Goal: Transaction & Acquisition: Purchase product/service

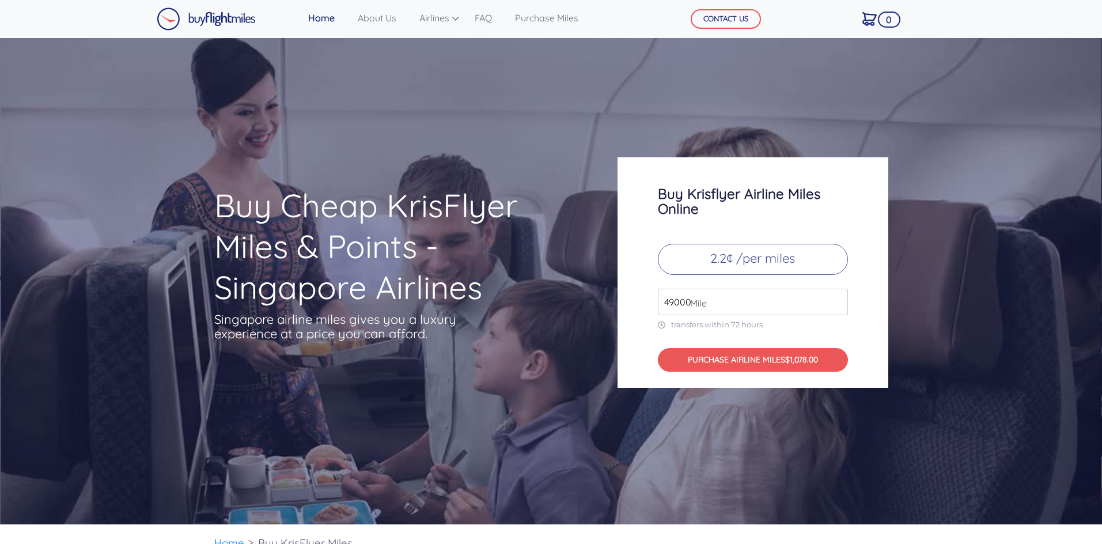
click at [716, 305] on input "49000" at bounding box center [753, 302] width 190 height 27
click at [839, 300] on input "50000" at bounding box center [753, 301] width 190 height 27
click at [839, 300] on input "51000" at bounding box center [753, 301] width 190 height 27
click at [839, 300] on input "52000" at bounding box center [753, 301] width 190 height 27
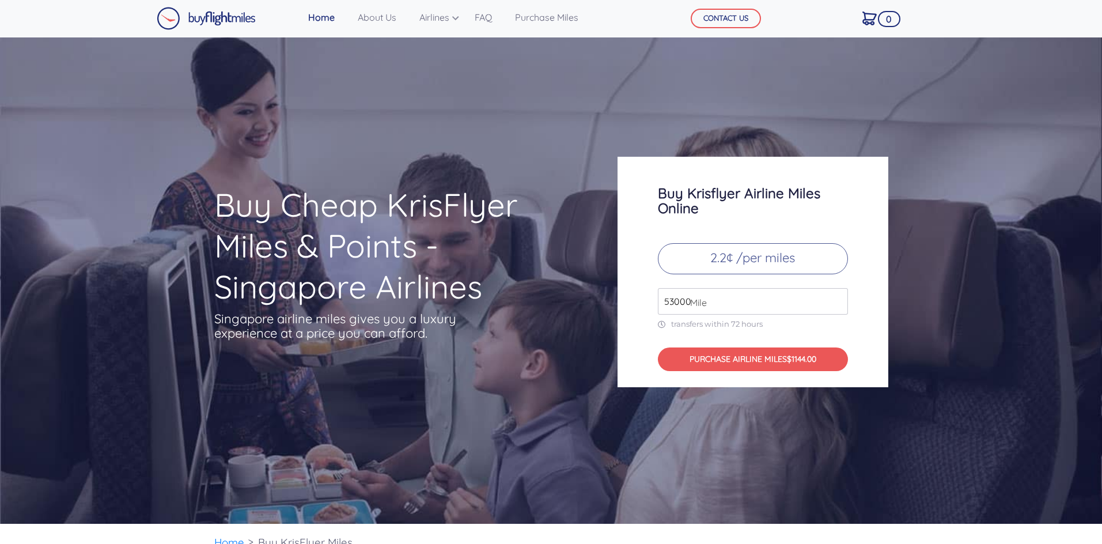
click at [839, 300] on input "53000" at bounding box center [753, 301] width 190 height 27
click at [839, 300] on input "54000" at bounding box center [753, 301] width 190 height 27
click at [839, 300] on input "55000" at bounding box center [753, 301] width 190 height 27
click at [839, 300] on input "56000" at bounding box center [753, 301] width 190 height 27
click at [839, 300] on input "57000" at bounding box center [753, 301] width 190 height 27
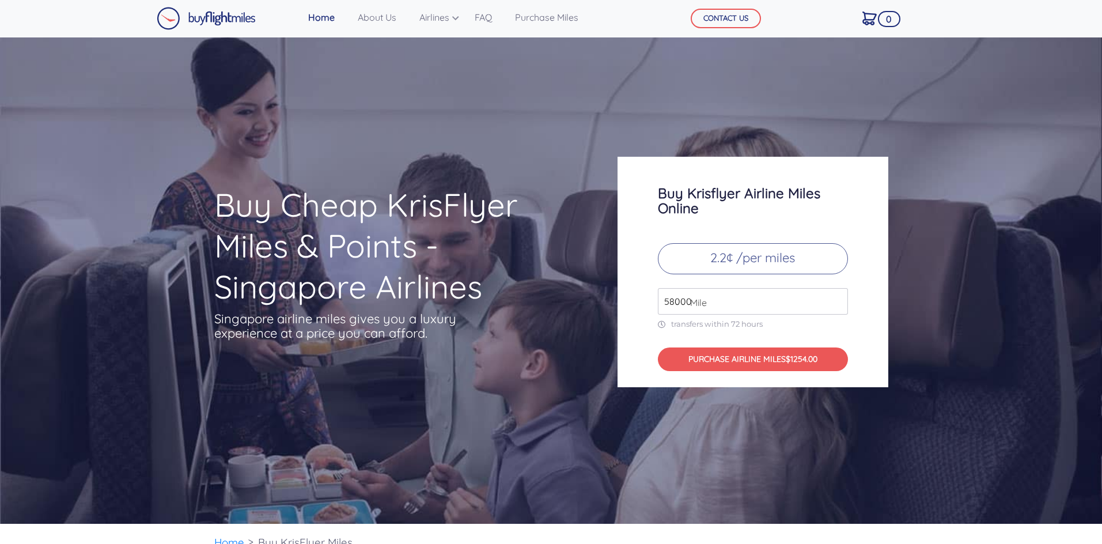
click at [839, 300] on input "58000" at bounding box center [753, 301] width 190 height 27
click at [839, 300] on input "59000" at bounding box center [753, 301] width 190 height 27
click at [839, 300] on input "60000" at bounding box center [753, 301] width 190 height 27
click at [839, 300] on input "61000" at bounding box center [753, 301] width 190 height 27
click at [839, 300] on input "62000" at bounding box center [753, 301] width 190 height 27
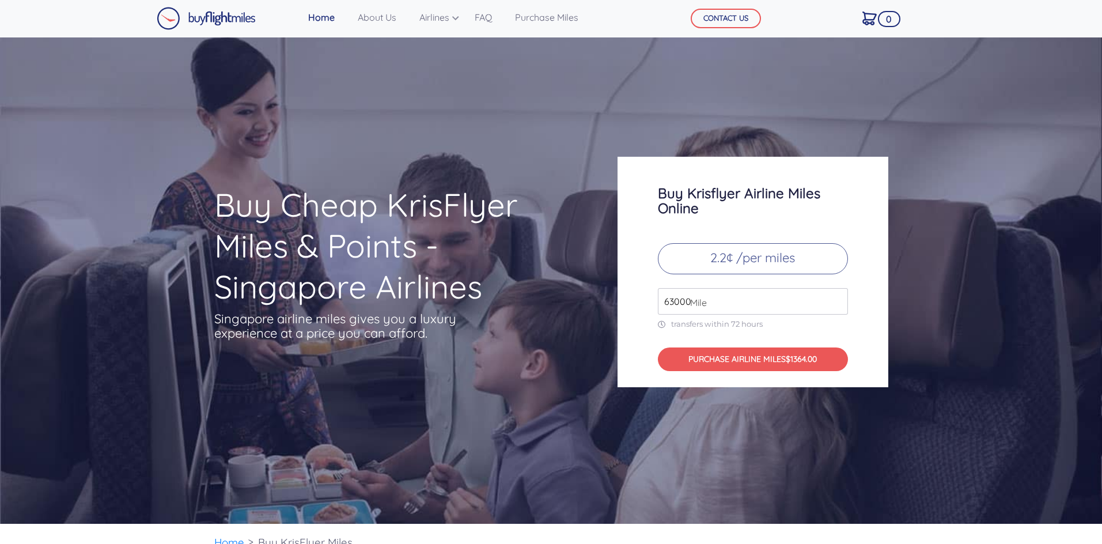
click at [839, 300] on input "63000" at bounding box center [753, 301] width 190 height 27
click at [839, 300] on input "64000" at bounding box center [753, 301] width 190 height 27
click at [839, 300] on input "65000" at bounding box center [753, 301] width 190 height 27
click at [839, 300] on input "66000" at bounding box center [753, 301] width 190 height 27
click at [839, 300] on input "116000" at bounding box center [753, 301] width 190 height 27
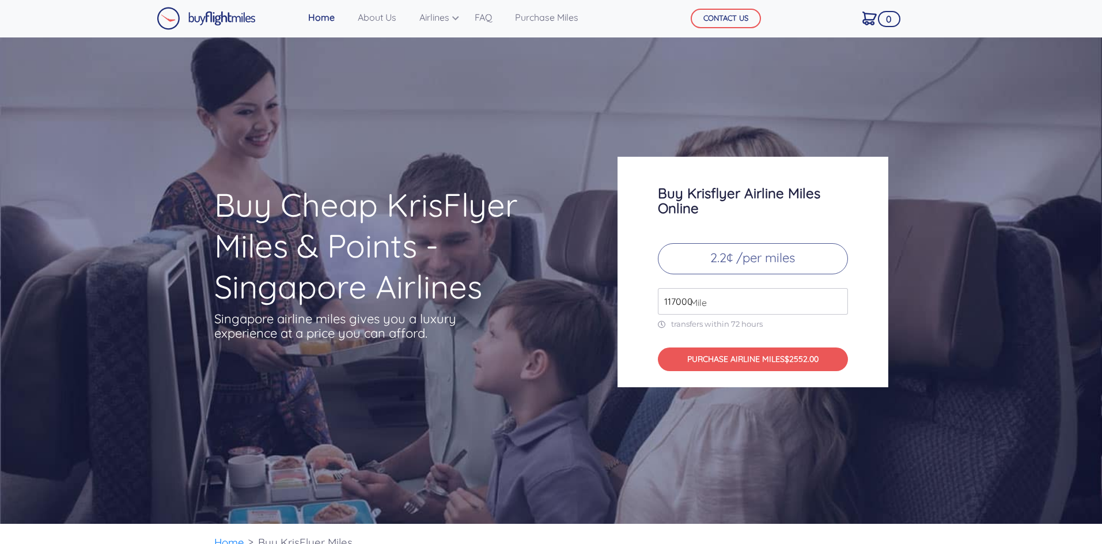
click at [839, 300] on input "117000" at bounding box center [753, 301] width 190 height 27
click at [839, 300] on input "157000" at bounding box center [753, 301] width 190 height 27
click at [839, 300] on input "158000" at bounding box center [753, 301] width 190 height 27
click at [839, 300] on input "159000" at bounding box center [753, 301] width 190 height 27
type input "160000"
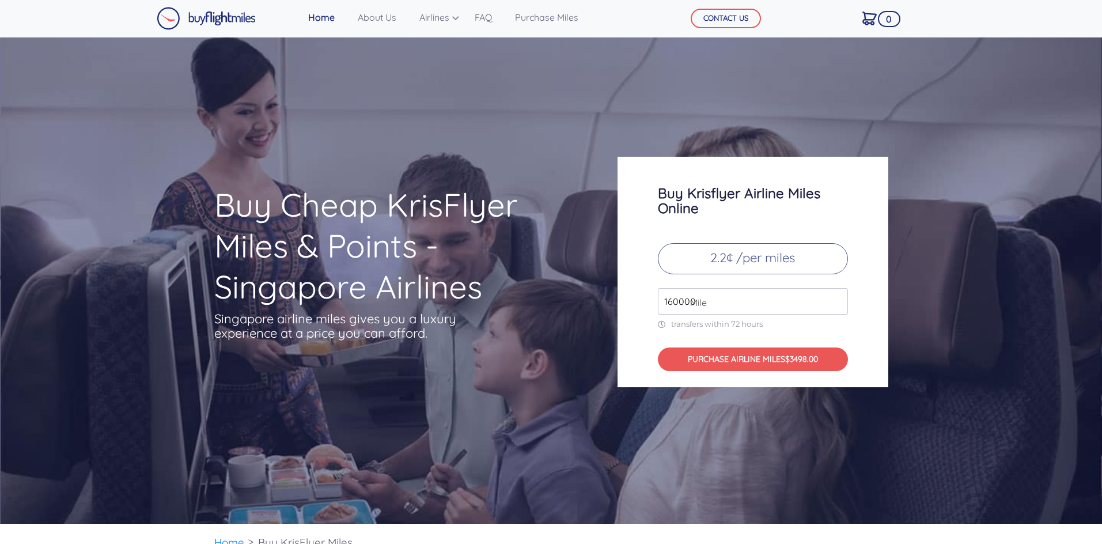
click at [839, 300] on input "160000" at bounding box center [753, 301] width 190 height 27
click at [812, 333] on div "Buy Krisflyer Airline Miles Online 2.2¢ /per miles 160000 Mile transfers within…" at bounding box center [753, 272] width 271 height 230
click at [538, 20] on link "Purchase Miles" at bounding box center [546, 17] width 73 height 23
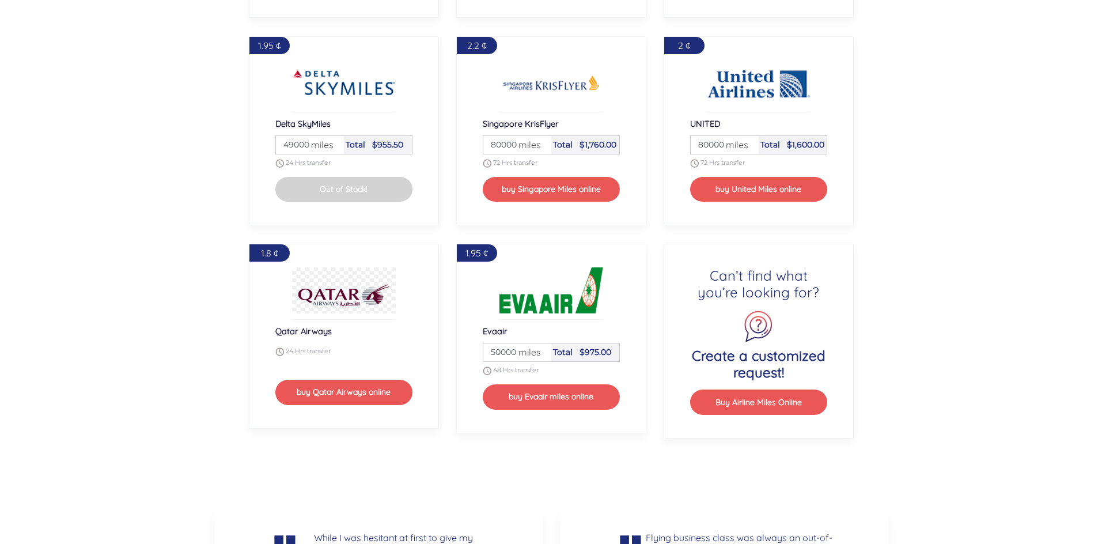
scroll to position [1524, 0]
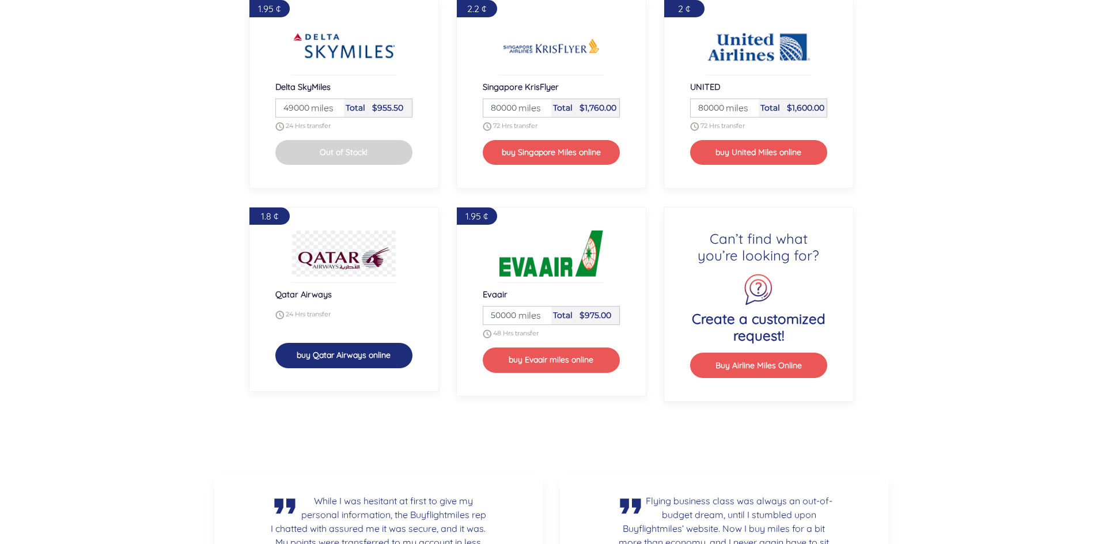
click at [355, 355] on button "buy Qatar Airways online" at bounding box center [343, 355] width 137 height 25
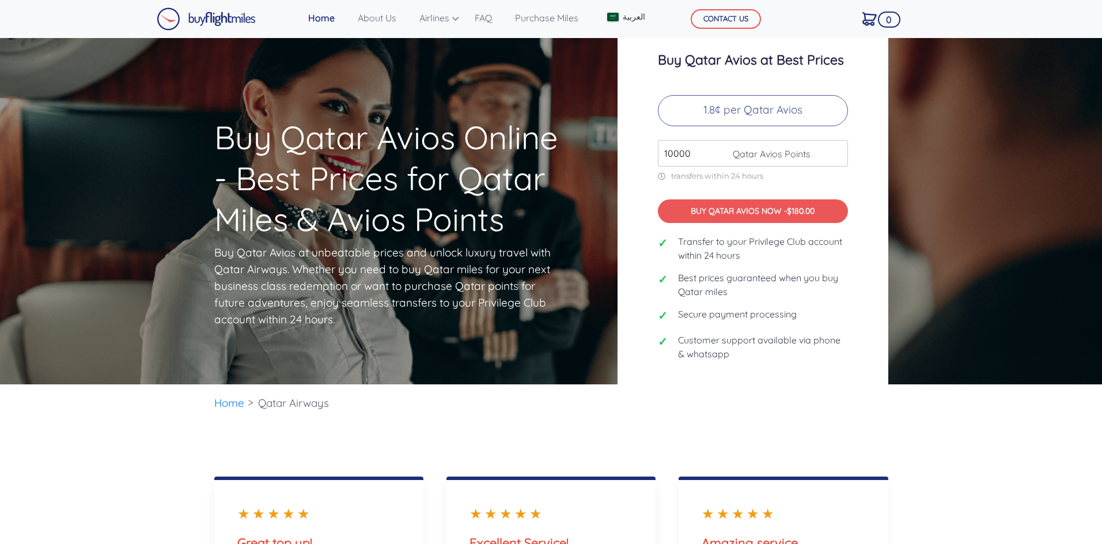
click at [797, 160] on span "Qatar Avios Points" at bounding box center [769, 154] width 84 height 14
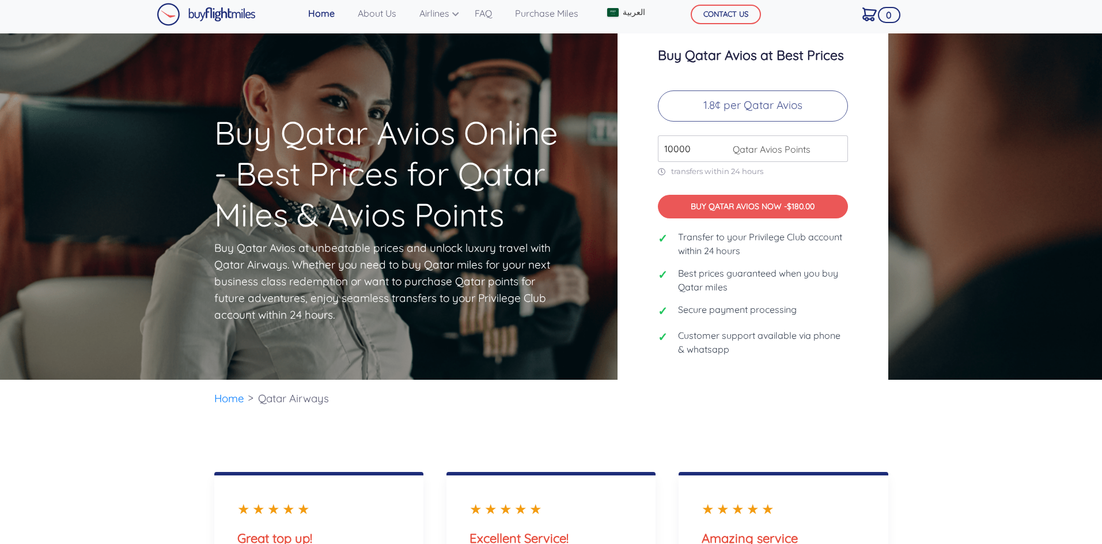
click at [684, 150] on input "10000" at bounding box center [753, 148] width 190 height 27
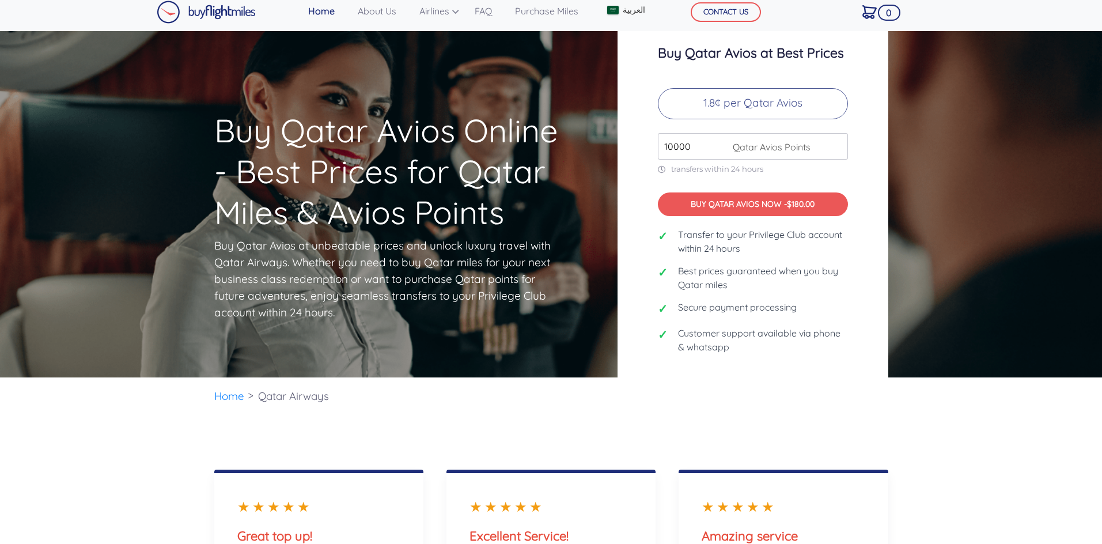
scroll to position [3, 0]
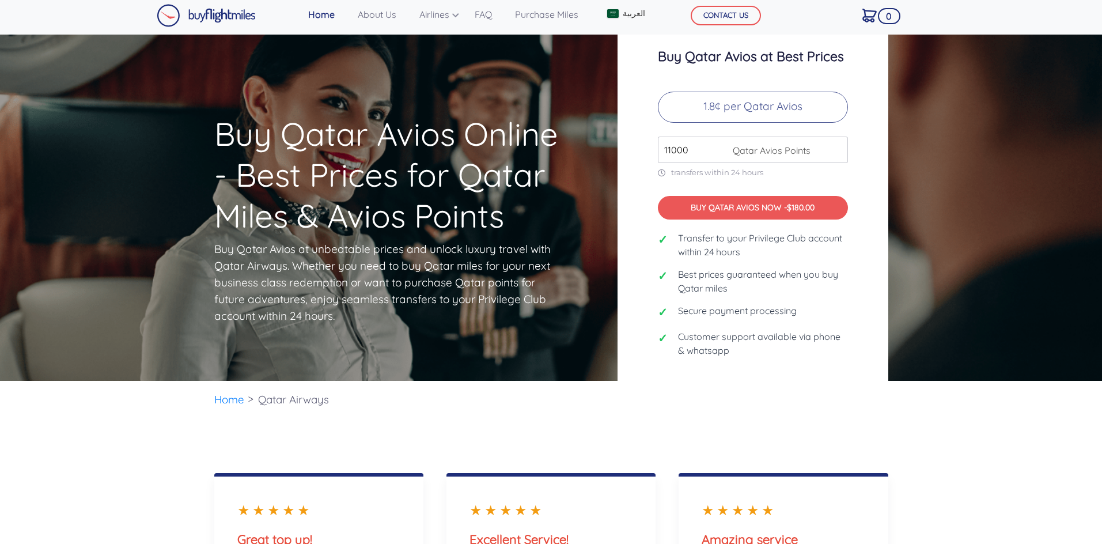
click at [838, 145] on input "11000" at bounding box center [753, 150] width 190 height 27
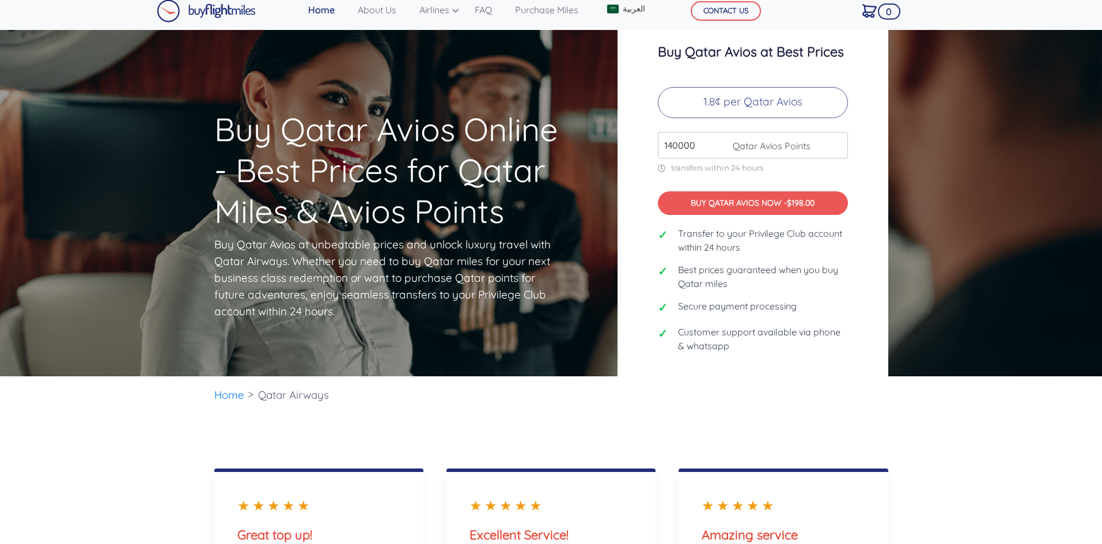
scroll to position [10, 0]
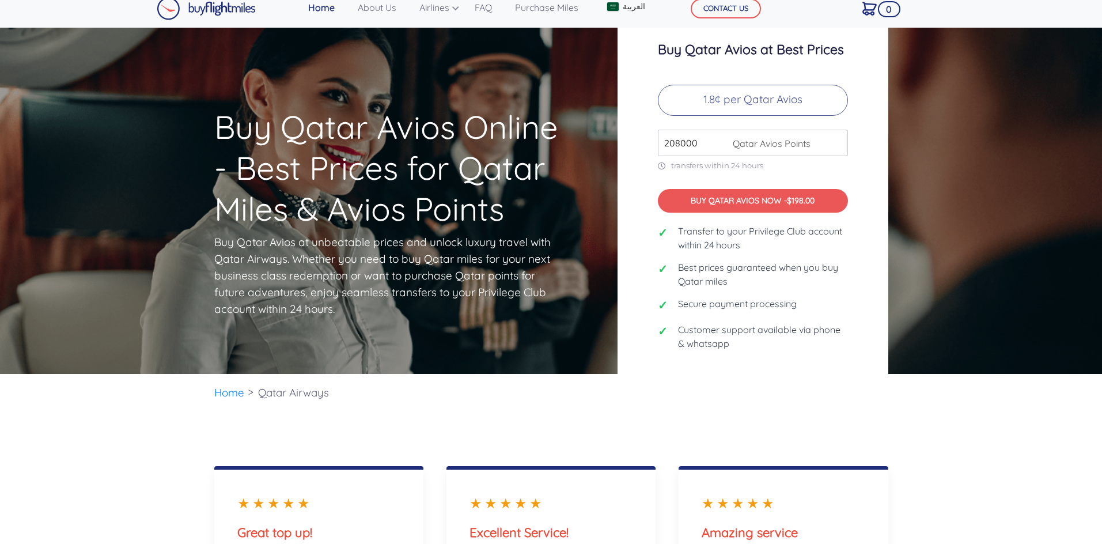
click at [838, 145] on input "208000" at bounding box center [753, 143] width 190 height 27
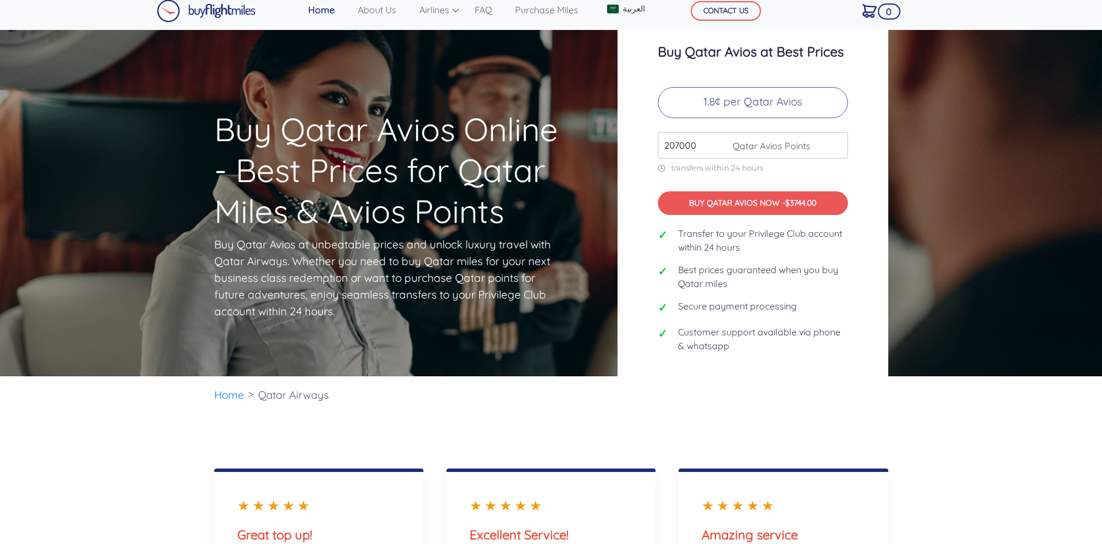
click at [838, 150] on input "207000" at bounding box center [753, 145] width 190 height 27
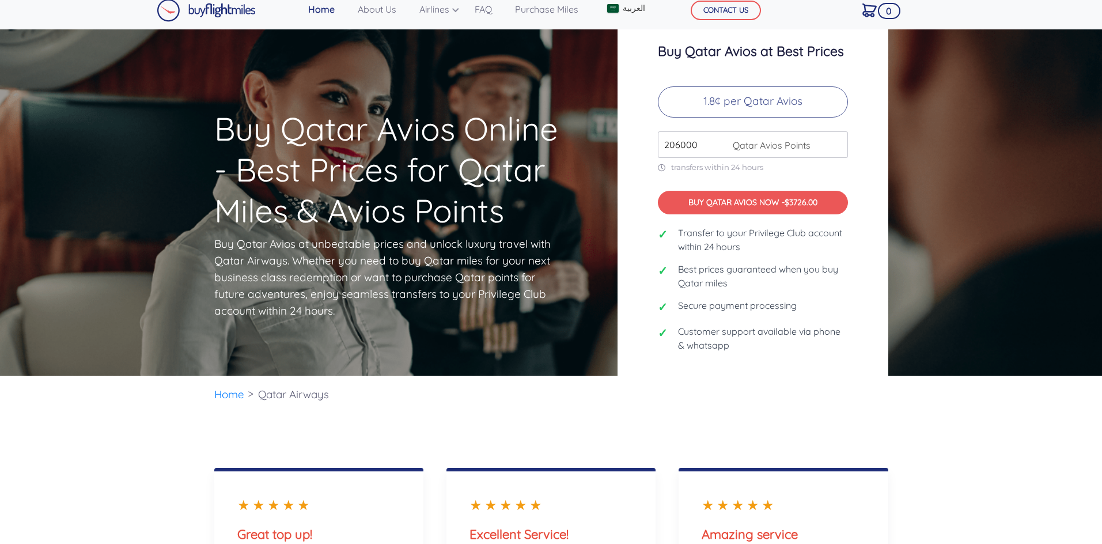
click at [838, 150] on input "206000" at bounding box center [753, 144] width 190 height 27
click at [838, 150] on input "205000" at bounding box center [753, 144] width 190 height 27
click at [838, 150] on input "204000" at bounding box center [753, 144] width 190 height 27
click at [838, 150] on input "203000" at bounding box center [753, 144] width 190 height 27
click at [838, 150] on input "202000" at bounding box center [753, 144] width 190 height 27
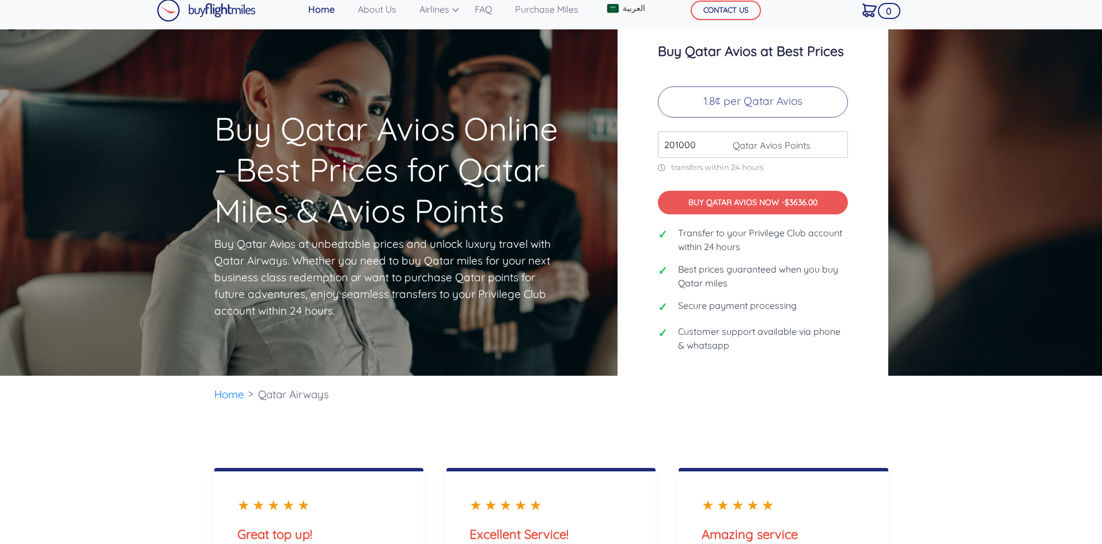
click at [838, 150] on input "201000" at bounding box center [753, 144] width 190 height 27
type input "200000"
click at [838, 150] on input "200000" at bounding box center [753, 144] width 190 height 27
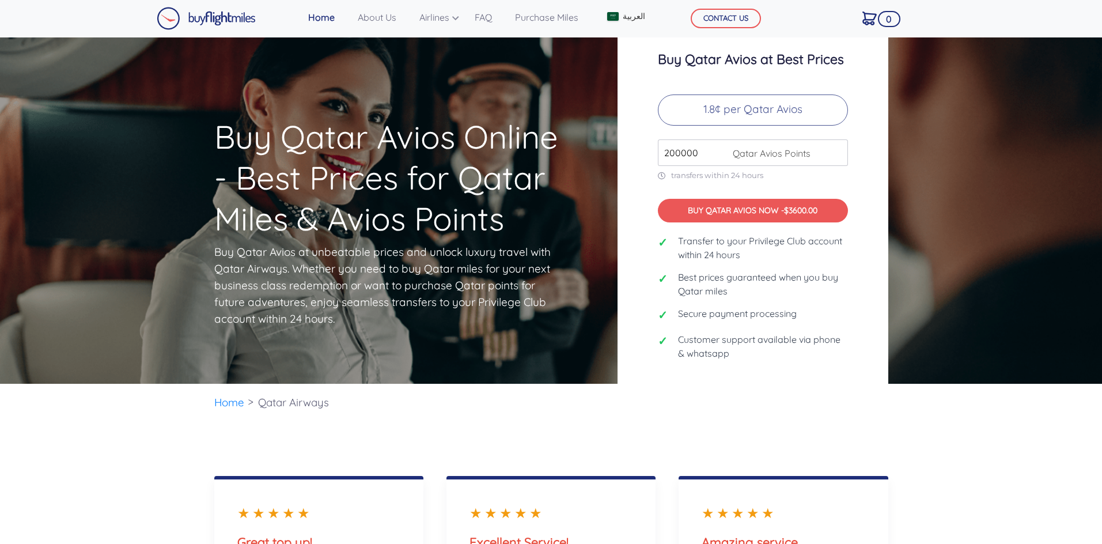
scroll to position [0, 0]
